Goal: Task Accomplishment & Management: Use online tool/utility

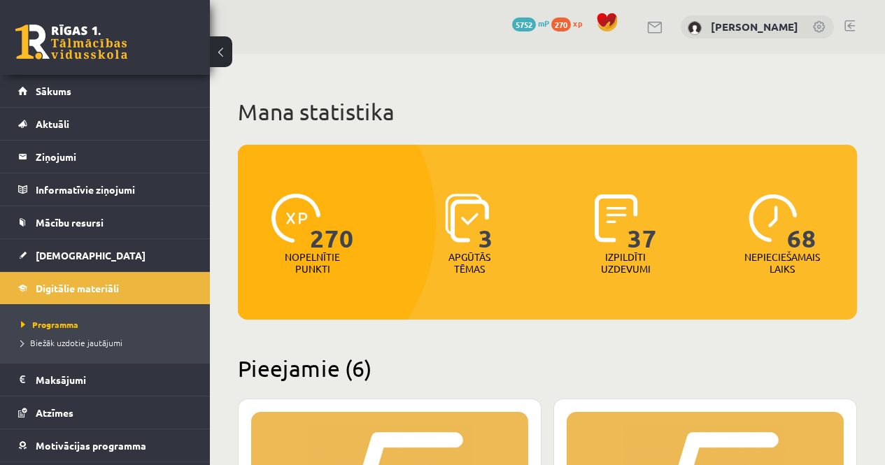
scroll to position [490, 0]
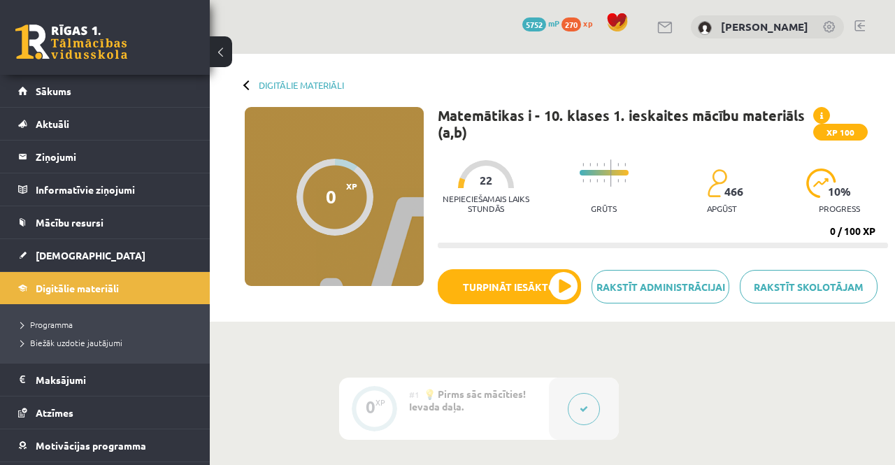
scroll to position [263, 0]
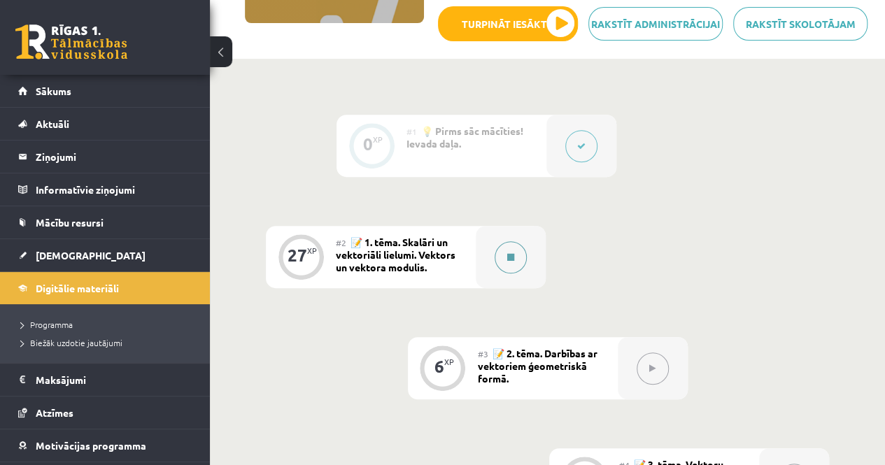
click at [517, 256] on button at bounding box center [511, 257] width 32 height 32
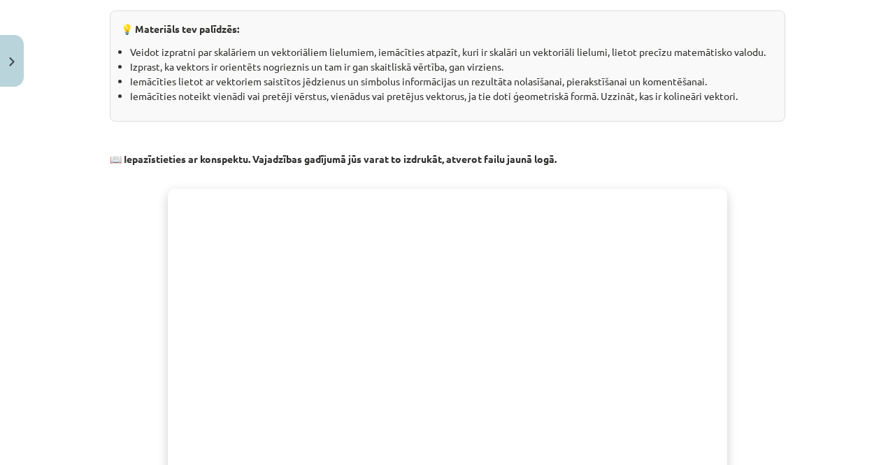
scroll to position [241, 0]
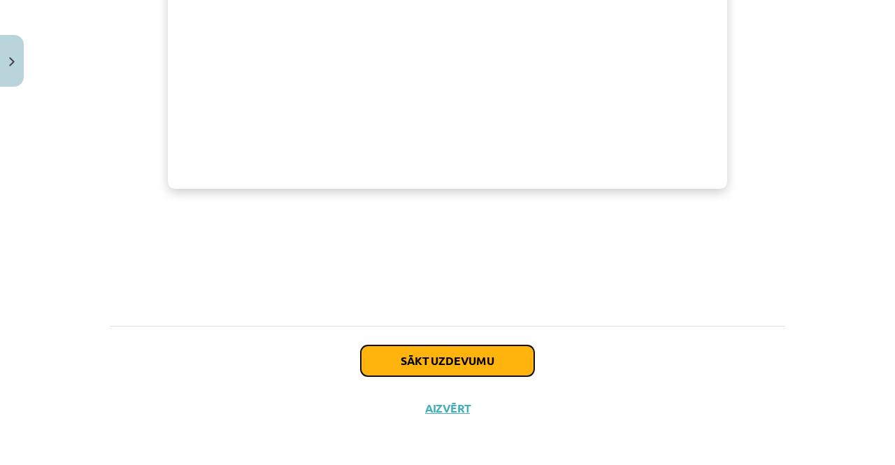
click at [436, 346] on button "Sākt uzdevumu" at bounding box center [447, 361] width 173 height 31
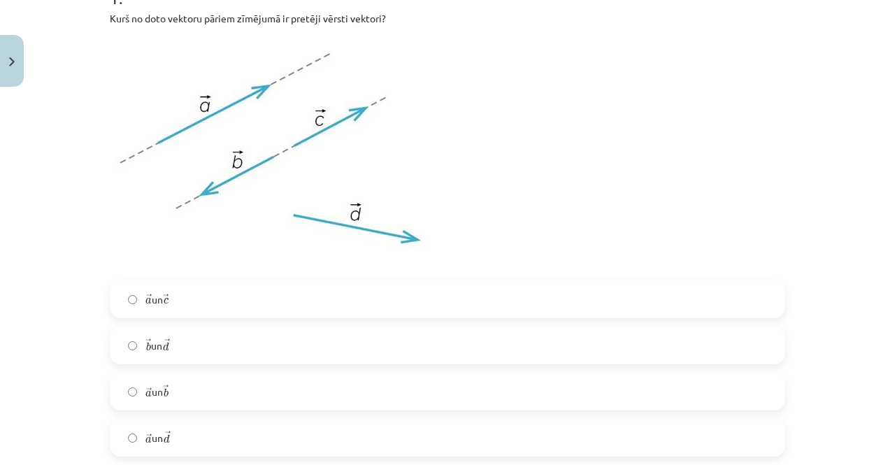
scroll to position [385, 0]
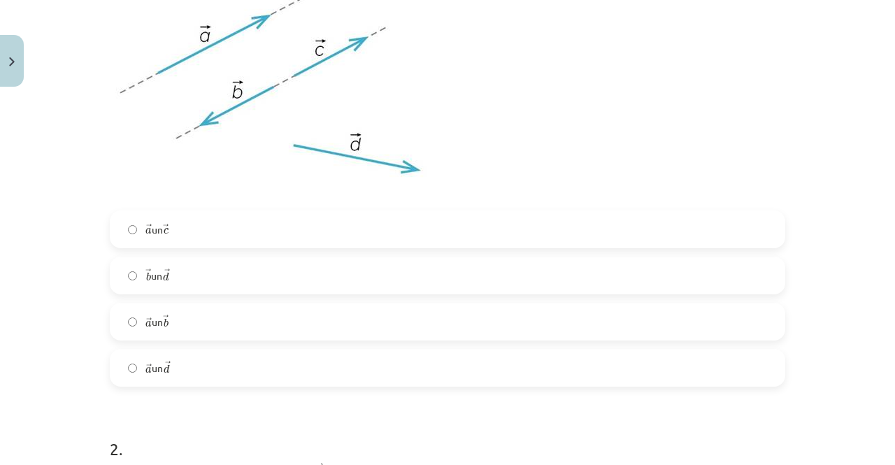
click at [183, 220] on label "→ a a → un → c c →" at bounding box center [447, 229] width 673 height 35
click at [180, 324] on label "→ a a → un → b b →" at bounding box center [447, 321] width 673 height 35
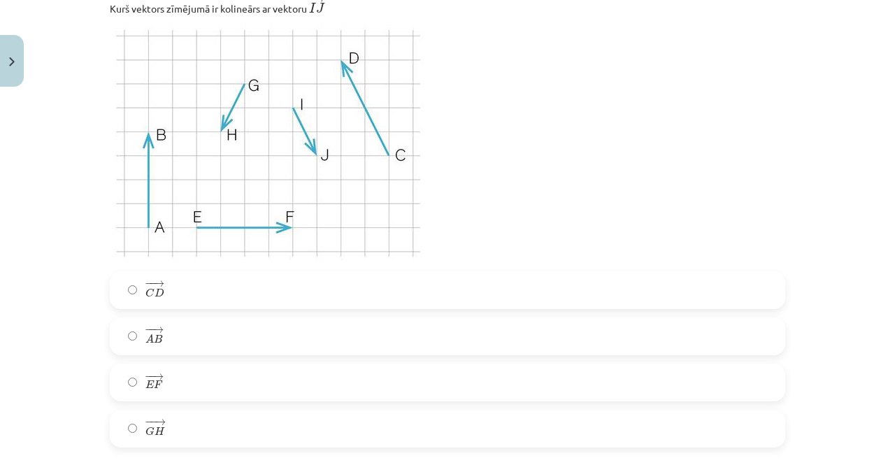
scroll to position [874, 0]
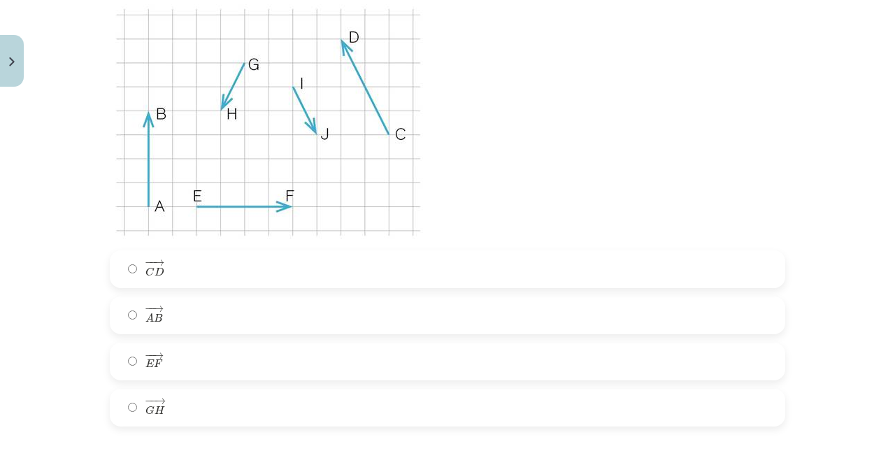
click at [176, 269] on label "− − → C D C D →" at bounding box center [447, 269] width 673 height 35
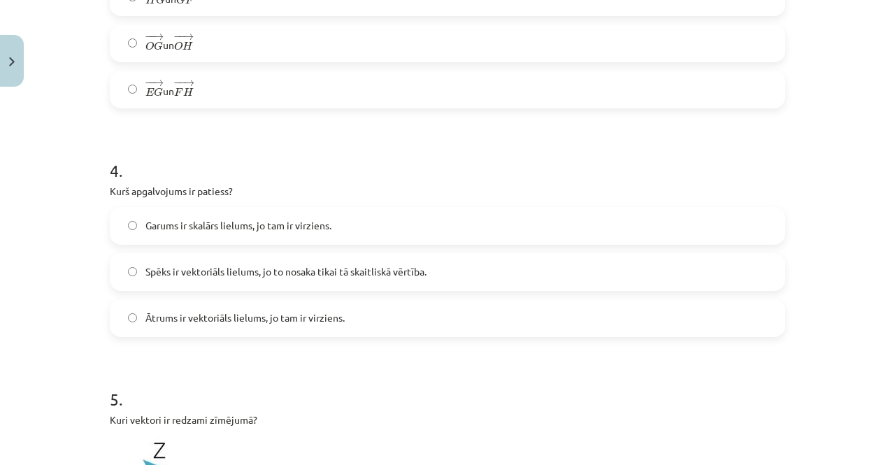
scroll to position [1504, 0]
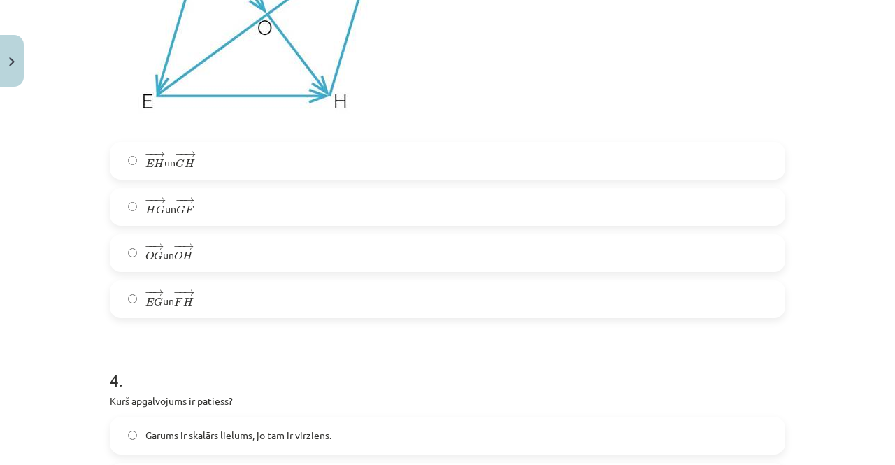
click at [206, 219] on label "− − → H G H G → un − − → G F G F →" at bounding box center [447, 207] width 673 height 35
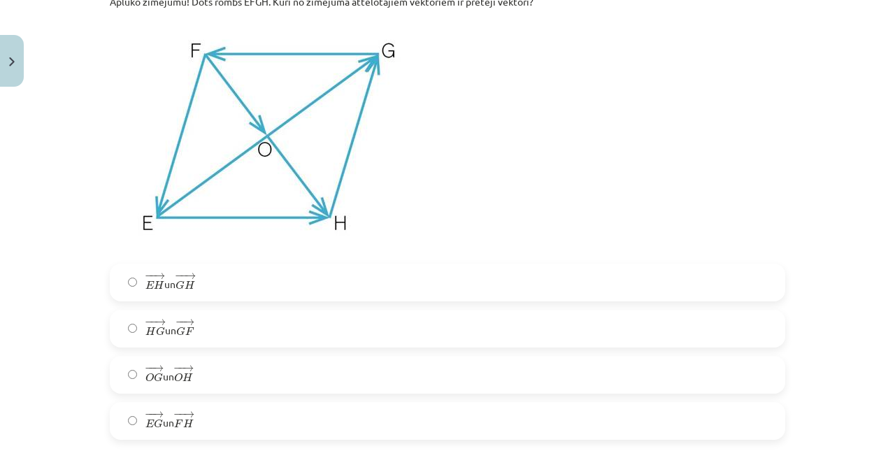
scroll to position [1364, 0]
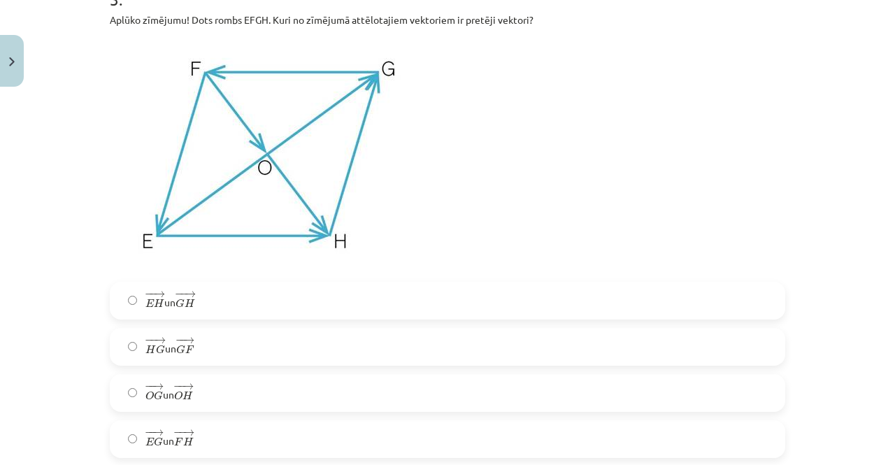
click at [125, 309] on label "− − → E H E H → un − − → G H G H →" at bounding box center [447, 300] width 673 height 35
click at [145, 339] on span "−" at bounding box center [149, 340] width 9 height 6
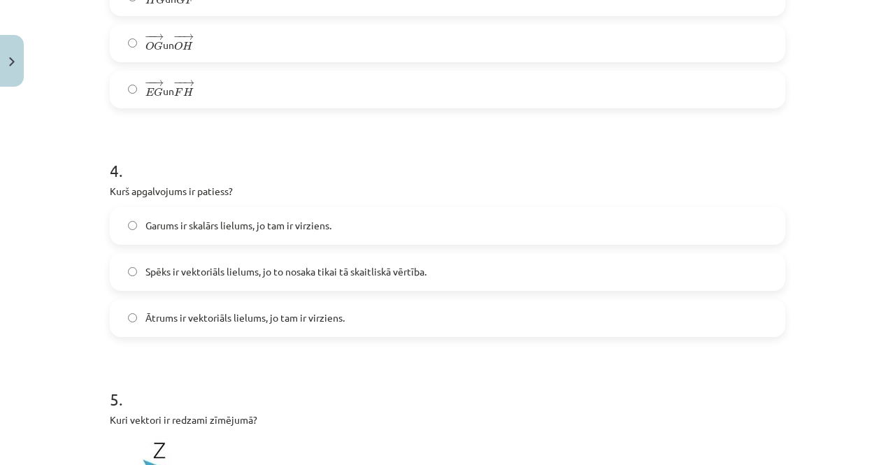
scroll to position [1784, 0]
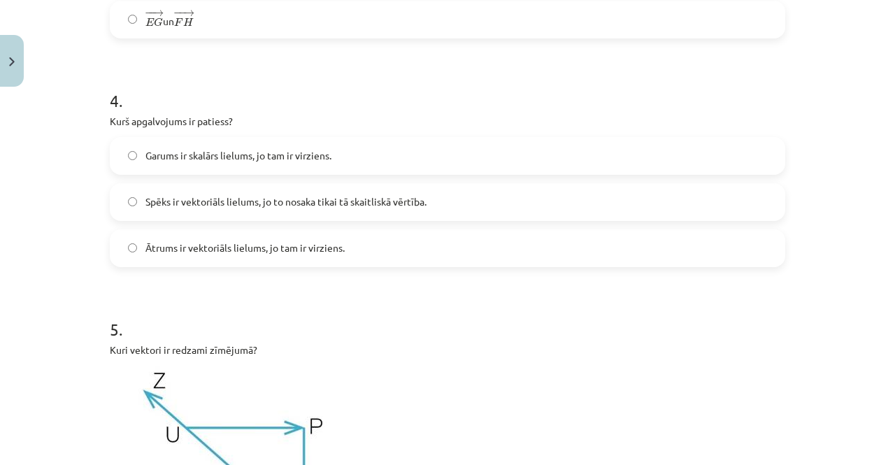
click at [218, 244] on span "Ātrums ir vektoriāls lielums, jo tam ir virziens." at bounding box center [245, 248] width 199 height 15
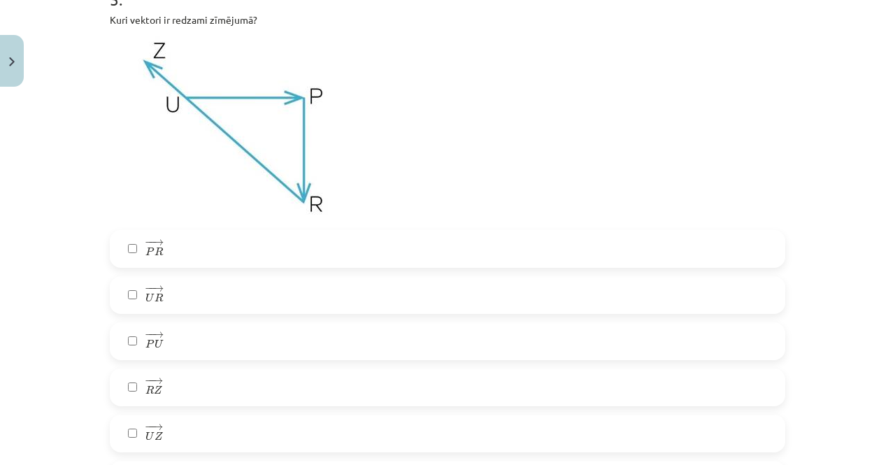
scroll to position [2134, 0]
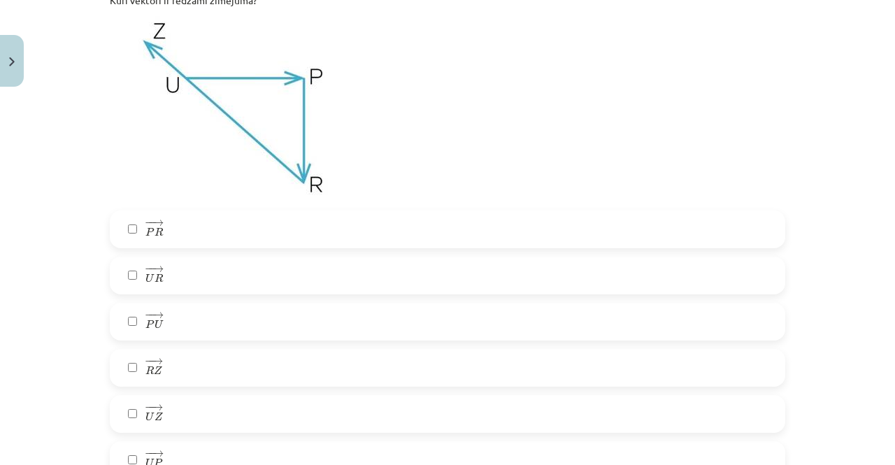
click at [161, 369] on label "− − → R Z R Z →" at bounding box center [447, 367] width 673 height 35
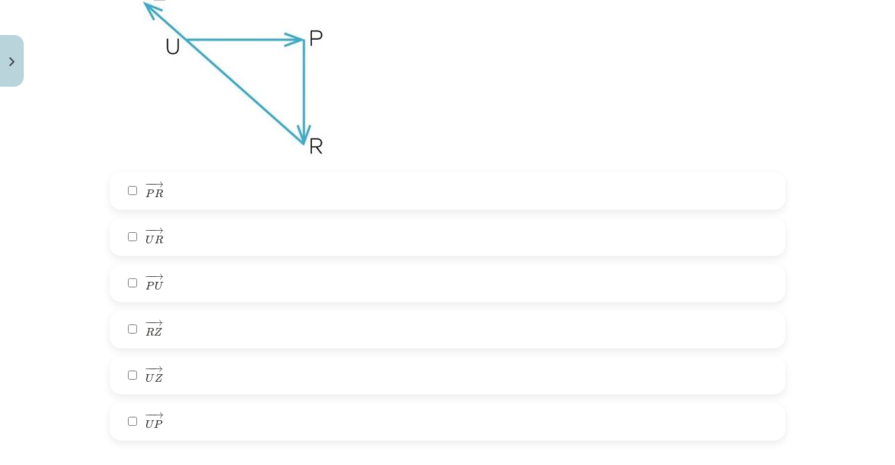
scroll to position [2204, 0]
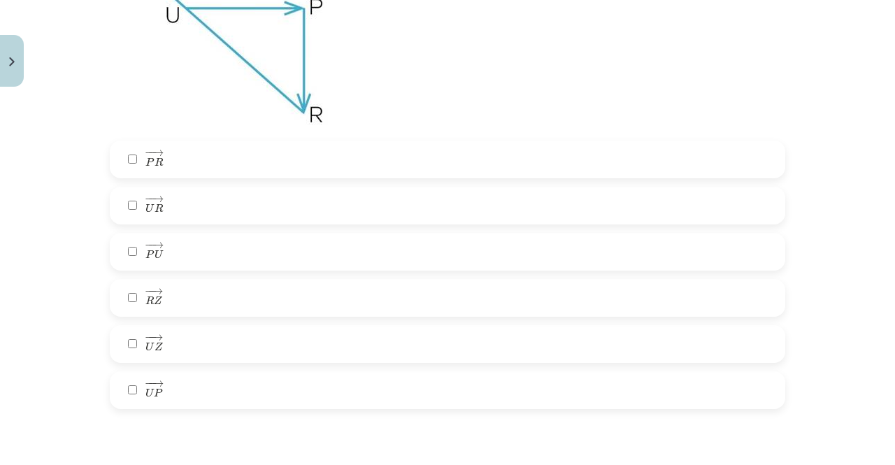
click at [126, 375] on label "− − → U P U P →" at bounding box center [447, 390] width 673 height 35
click at [168, 163] on label "− − → P R P R →" at bounding box center [447, 159] width 673 height 35
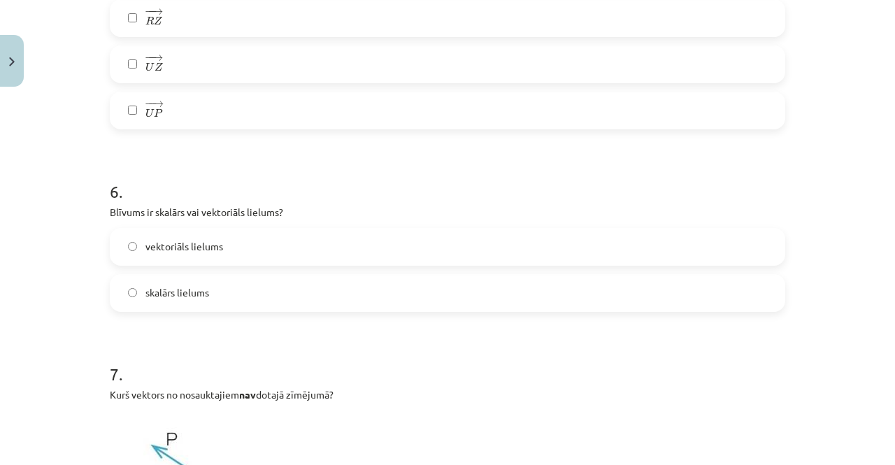
scroll to position [2553, 0]
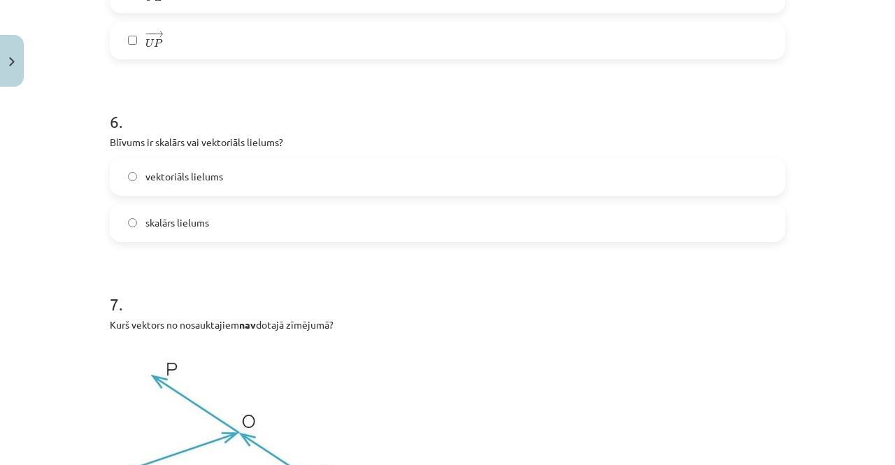
click at [187, 230] on span "skalārs lielums" at bounding box center [178, 222] width 64 height 15
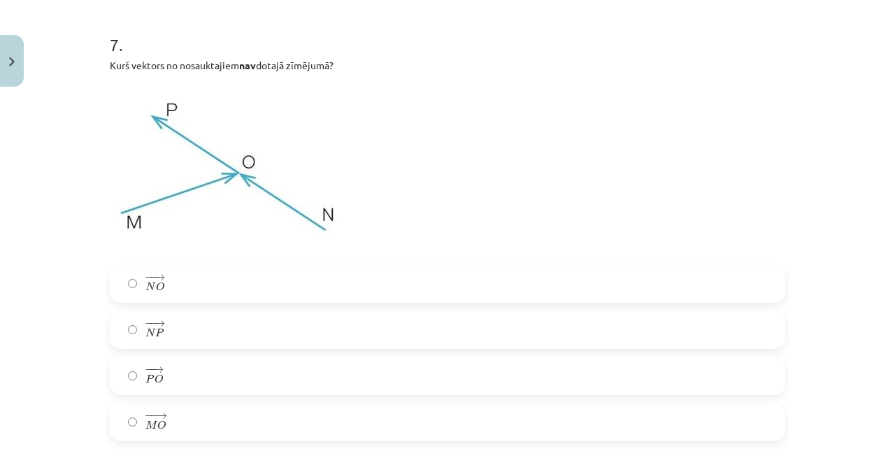
scroll to position [2833, 0]
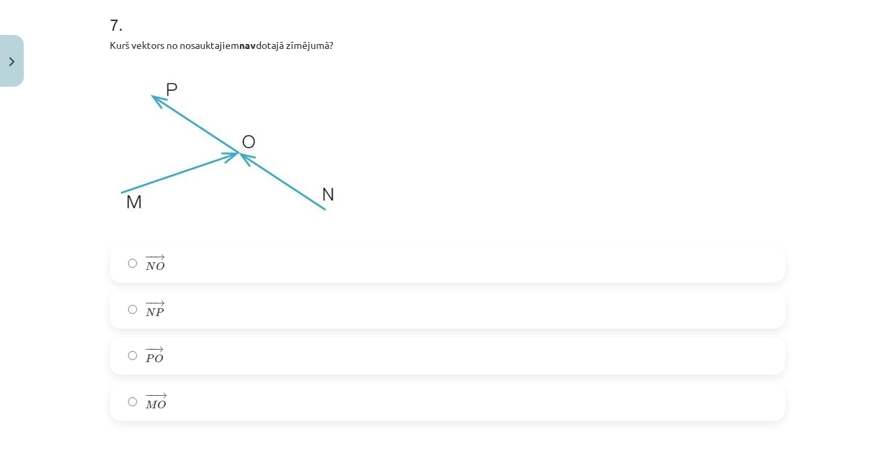
click at [166, 303] on label "− − → N P N P →" at bounding box center [447, 309] width 673 height 35
click at [191, 348] on label "− − → P O P O →" at bounding box center [447, 356] width 673 height 35
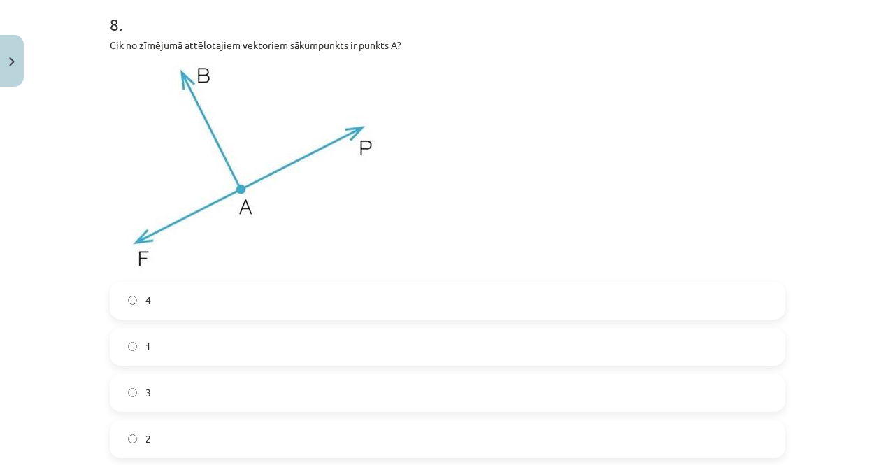
scroll to position [3323, 0]
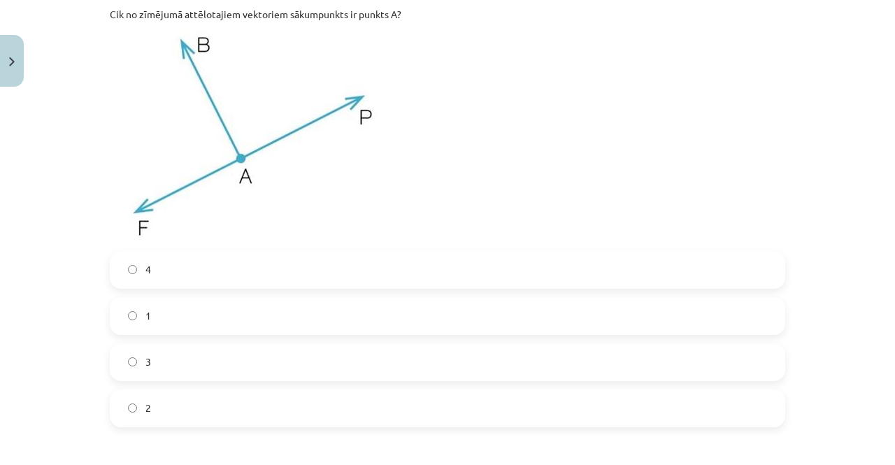
click at [178, 351] on label "3" at bounding box center [447, 362] width 673 height 35
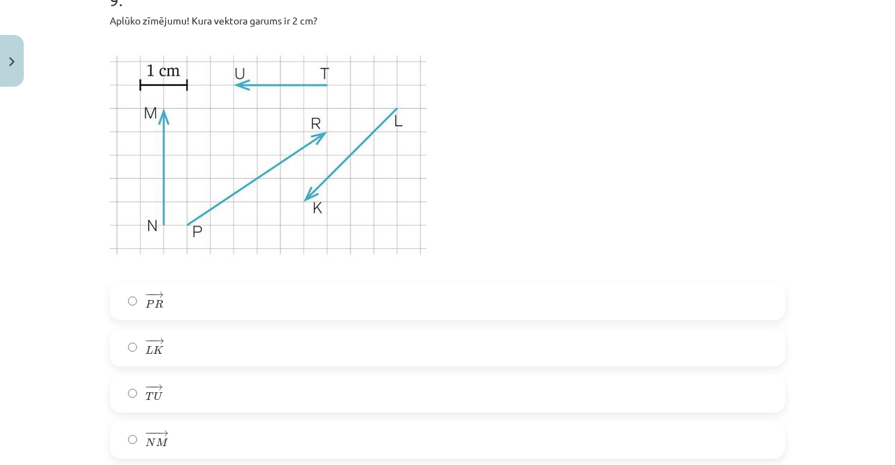
scroll to position [3883, 0]
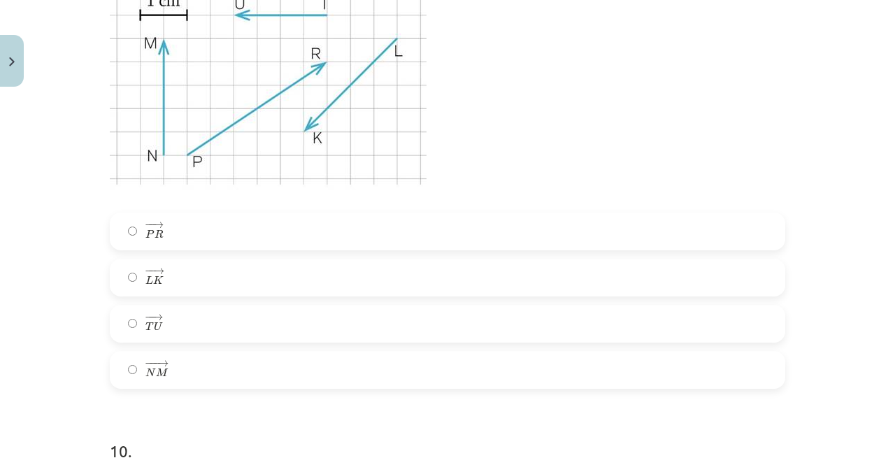
click at [169, 322] on label "− − → T U T U →" at bounding box center [447, 323] width 673 height 35
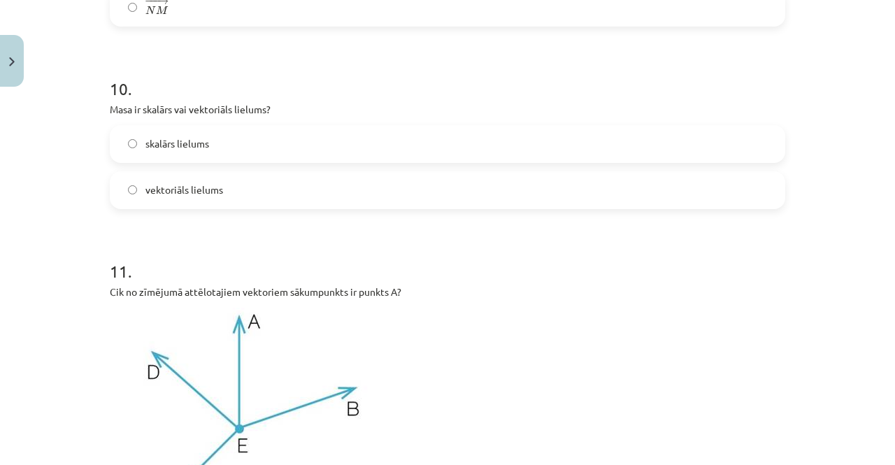
scroll to position [4302, 0]
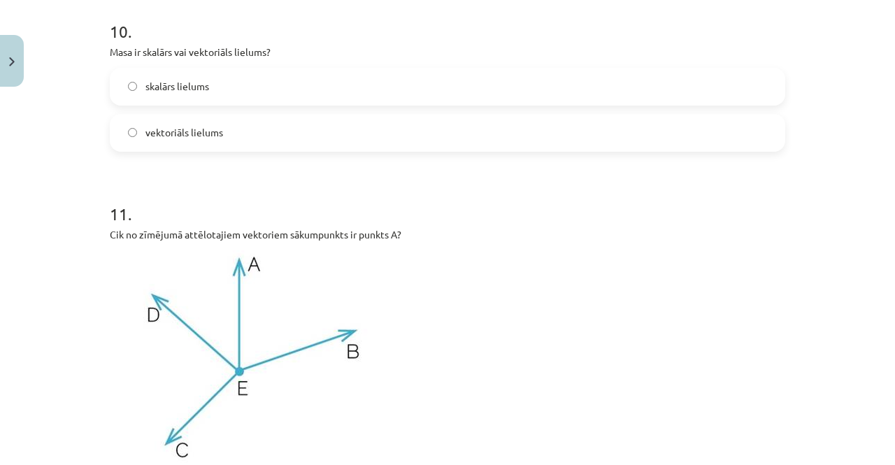
click at [168, 94] on span "skalārs lielums" at bounding box center [178, 86] width 64 height 15
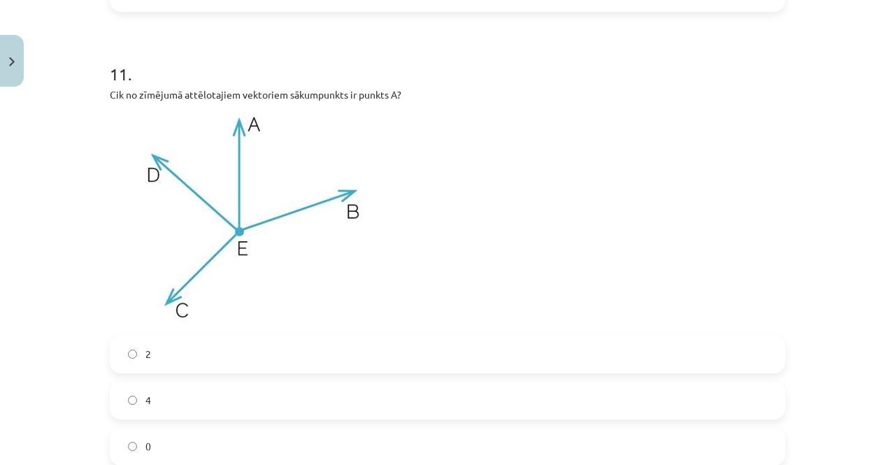
scroll to position [4512, 0]
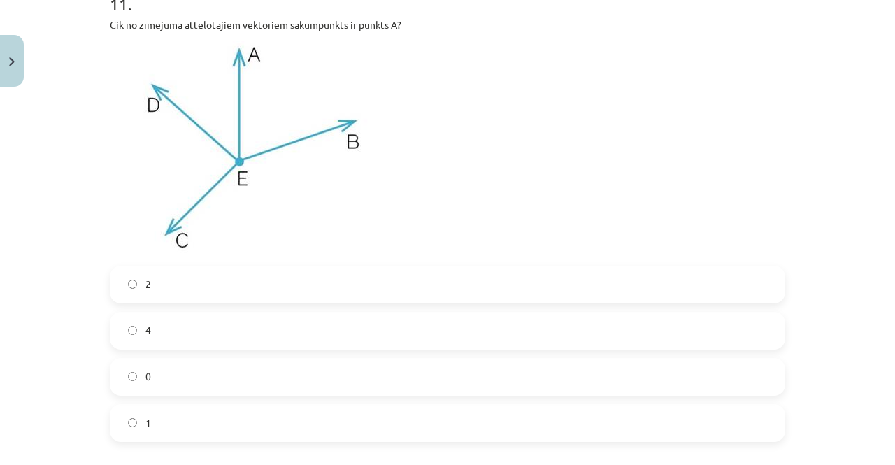
click at [168, 367] on label "0" at bounding box center [447, 377] width 673 height 35
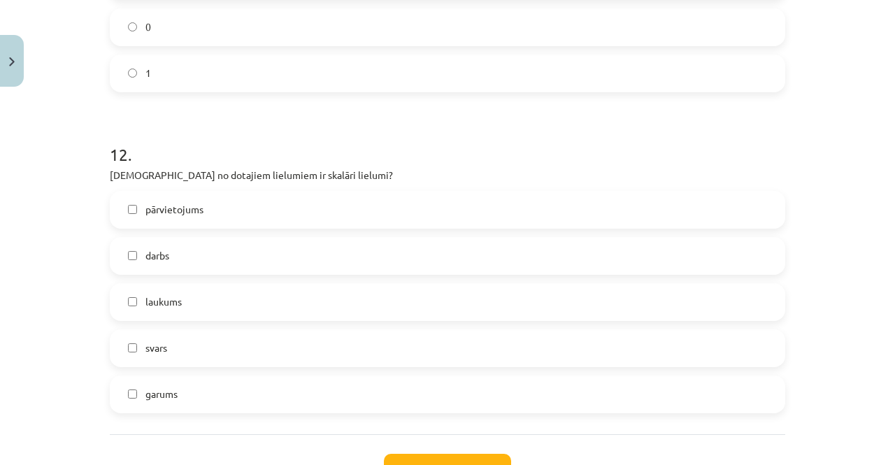
scroll to position [4932, 0]
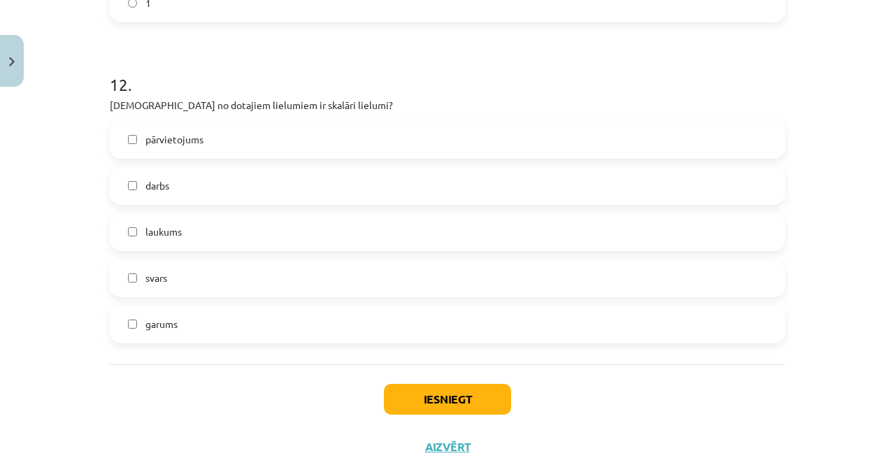
click at [157, 278] on span "svars" at bounding box center [157, 278] width 22 height 15
click at [153, 329] on span "garums" at bounding box center [162, 324] width 32 height 15
click at [144, 243] on label "laukums" at bounding box center [447, 232] width 673 height 35
click at [405, 395] on button "Iesniegt" at bounding box center [447, 399] width 127 height 31
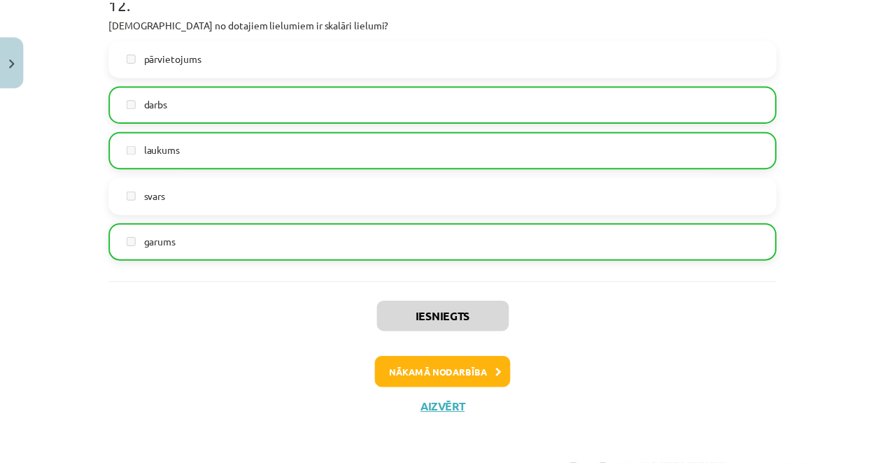
scroll to position [5016, 0]
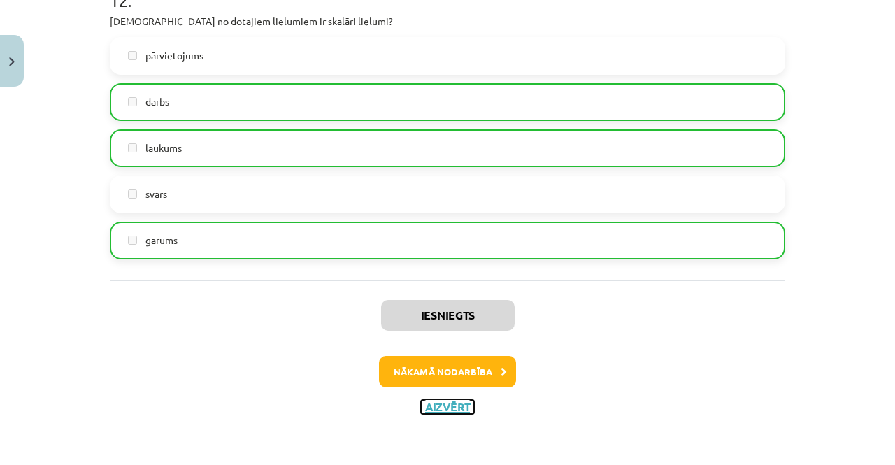
click at [421, 406] on button "Aizvērt" at bounding box center [447, 407] width 53 height 14
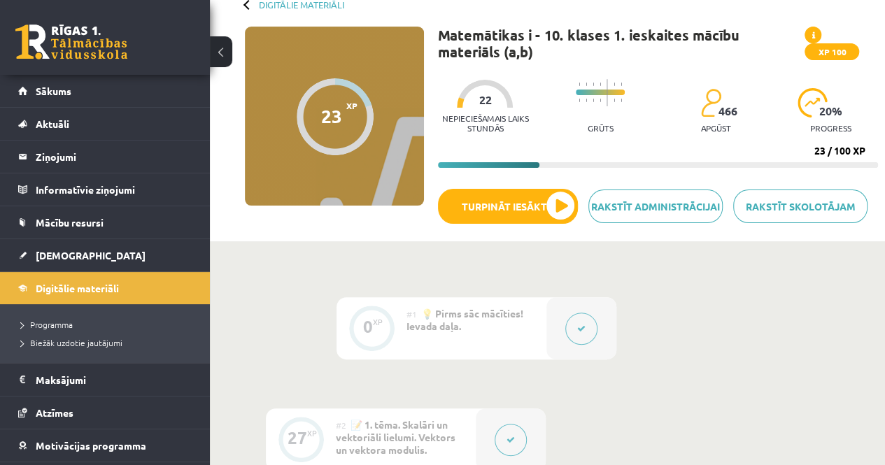
scroll to position [210, 0]
